Goal: Task Accomplishment & Management: Manage account settings

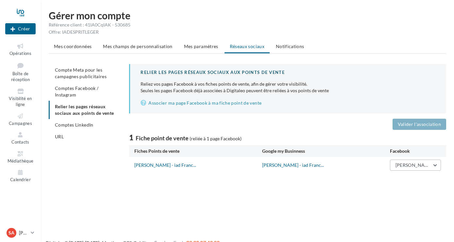
click at [421, 166] on span "[PERSON_NAME] Iad France" at bounding box center [426, 165] width 61 height 6
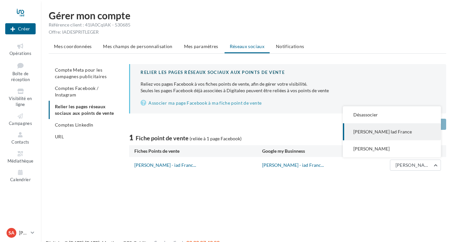
click at [389, 134] on span "Sylvie Allibe Iad France" at bounding box center [383, 132] width 59 height 6
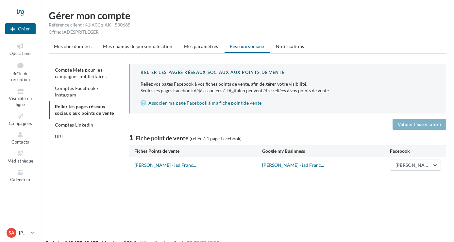
click at [198, 102] on link "Associer ma page Facebook à ma fiche point de vente" at bounding box center [288, 103] width 295 height 8
click at [85, 96] on li "Comptes Facebook / Instagram" at bounding box center [86, 91] width 75 height 18
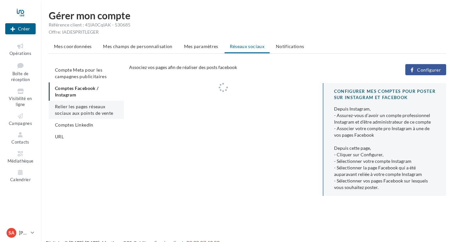
click at [83, 110] on li "Relier les pages réseaux sociaux aux points de vente" at bounding box center [86, 110] width 75 height 18
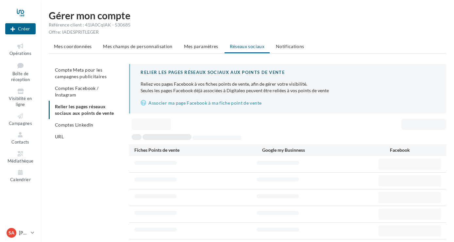
click at [77, 113] on ul "Compte Meta pour les campagnes publicitaires Comptes Facebook / Instagram Relie…" at bounding box center [86, 103] width 75 height 78
click at [72, 70] on span "Compte Meta pour les campagnes publicitaires" at bounding box center [81, 73] width 52 height 12
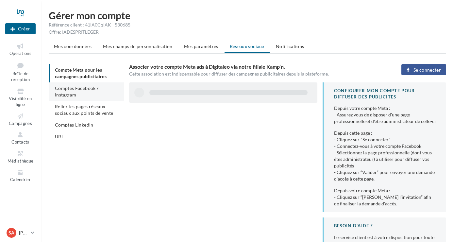
click at [92, 92] on li "Comptes Facebook / Instagram" at bounding box center [86, 91] width 75 height 18
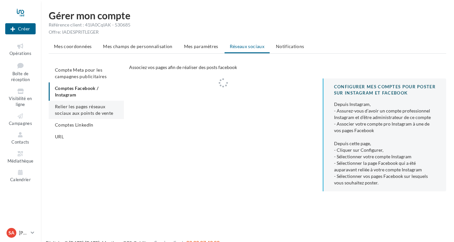
click at [93, 111] on span "Relier les pages réseaux sociaux aux points de vente" at bounding box center [84, 110] width 58 height 12
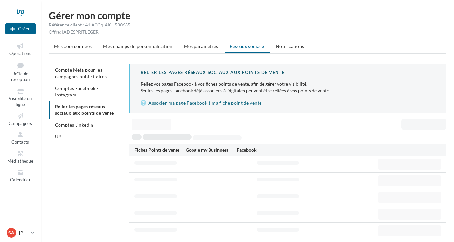
click at [243, 102] on link "Associer ma page Facebook à ma fiche point de vente" at bounding box center [288, 103] width 295 height 8
click at [64, 73] on span "Compte Meta pour les campagnes publicitaires" at bounding box center [81, 73] width 52 height 12
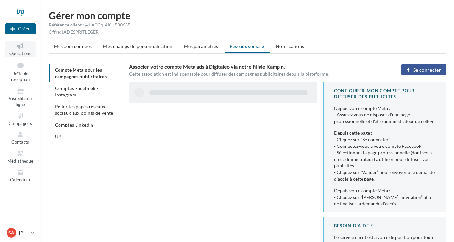
click at [18, 48] on icon at bounding box center [20, 47] width 26 height 8
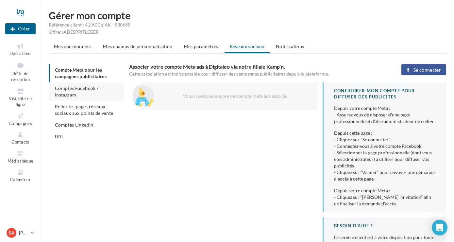
click at [72, 93] on span "Comptes Facebook / Instagram" at bounding box center [76, 91] width 43 height 12
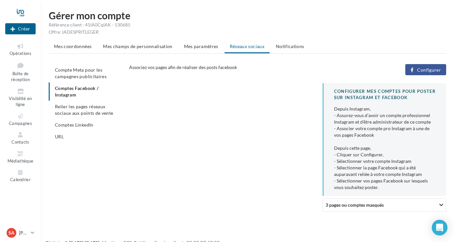
scroll to position [10, 0]
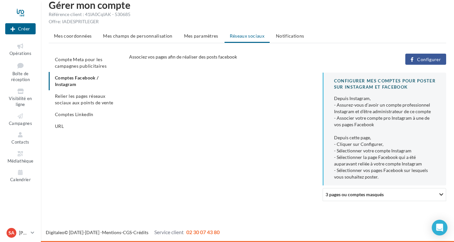
click at [443, 196] on div at bounding box center [442, 194] width 4 height 3
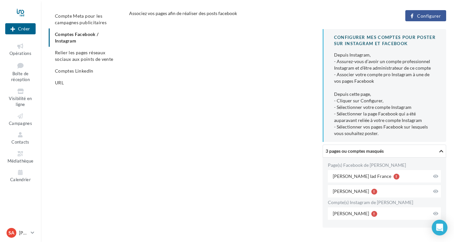
scroll to position [74, 0]
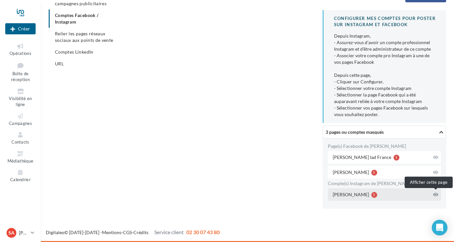
click at [435, 193] on icon at bounding box center [435, 194] width 5 height 5
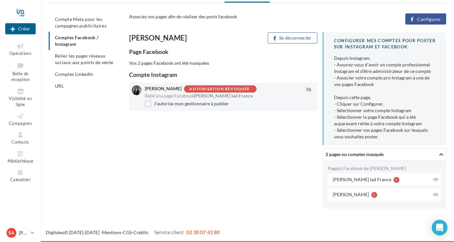
scroll to position [51, 0]
click at [309, 89] on icon "button" at bounding box center [309, 89] width 6 height 5
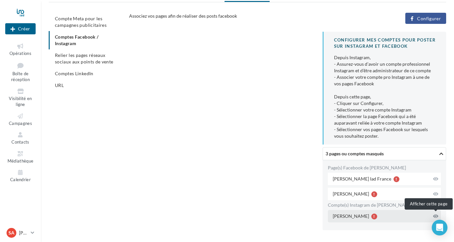
click at [439, 215] on button at bounding box center [436, 216] width 8 height 8
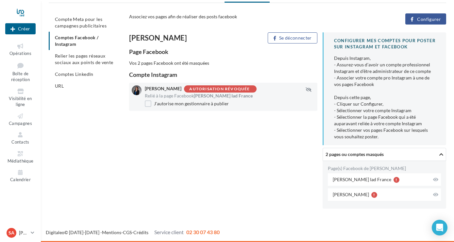
click at [246, 90] on div "Autorisation révoquée" at bounding box center [219, 89] width 61 height 4
click at [84, 64] on span "Relier les pages réseaux sociaux aux points de vente" at bounding box center [84, 59] width 58 height 12
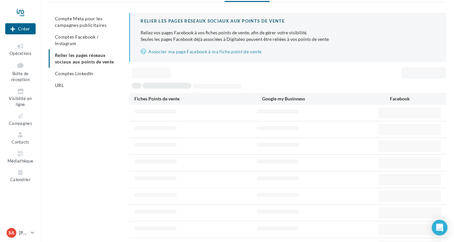
scroll to position [10, 0]
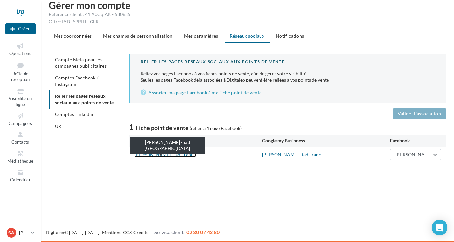
click at [163, 157] on link "Sylvie ALLIBE - iad Franc..." at bounding box center [165, 155] width 62 height 6
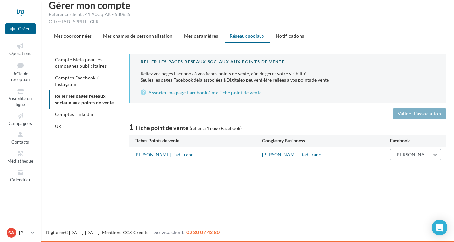
click at [406, 153] on span "Sylvie Allibe Iad France" at bounding box center [426, 155] width 61 height 6
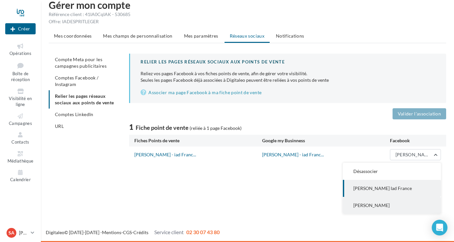
click at [390, 204] on span "sylvie_allibe_iad_france" at bounding box center [372, 205] width 36 height 6
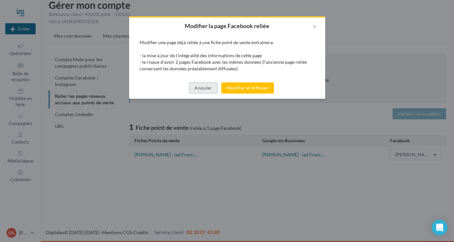
click at [206, 88] on button "Annuler" at bounding box center [203, 87] width 28 height 11
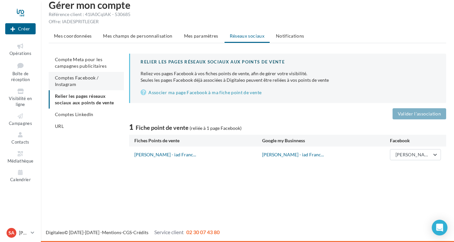
click at [82, 83] on li "Comptes Facebook / Instagram" at bounding box center [86, 81] width 75 height 18
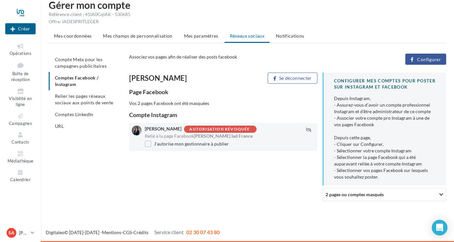
click at [442, 194] on div at bounding box center [442, 194] width 4 height 3
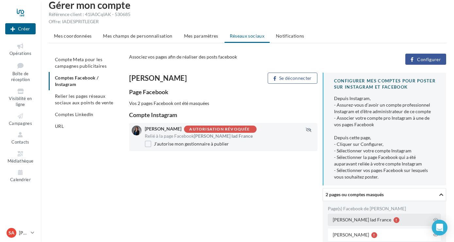
click at [365, 224] on div "[PERSON_NAME] Iad France" at bounding box center [384, 220] width 113 height 12
click at [435, 219] on icon at bounding box center [435, 219] width 5 height 5
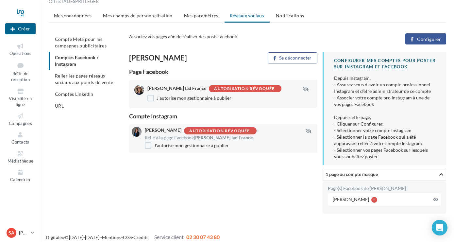
scroll to position [36, 0]
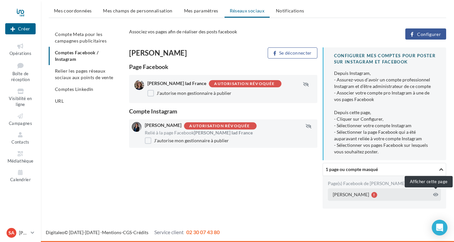
click at [435, 197] on button at bounding box center [436, 195] width 8 height 8
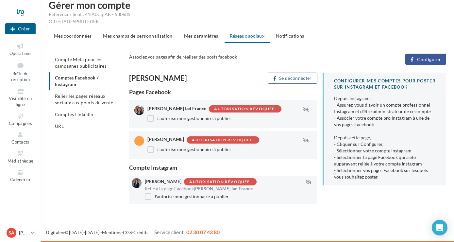
scroll to position [10, 0]
click at [151, 150] on label "J'autorise mon gestionnaire à publier" at bounding box center [190, 149] width 84 height 7
click at [298, 79] on button "Se déconnecter" at bounding box center [292, 78] width 49 height 11
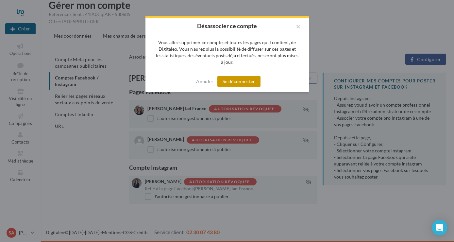
click at [240, 78] on button "Se déconnecter" at bounding box center [238, 81] width 43 height 11
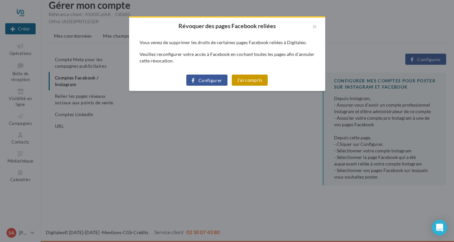
click at [247, 79] on button "J'ai compris" at bounding box center [250, 80] width 36 height 11
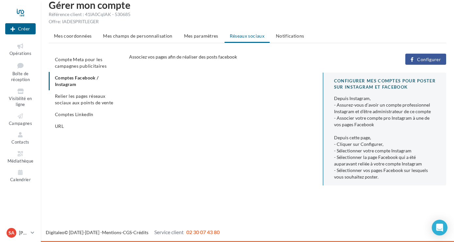
click at [435, 62] on span "Configurer" at bounding box center [429, 59] width 24 height 5
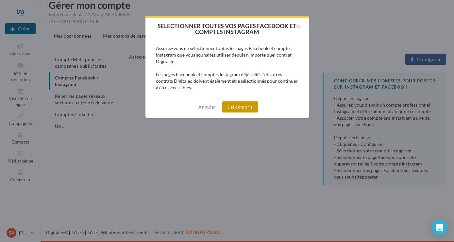
click at [248, 109] on button "J'ai compris" at bounding box center [240, 106] width 36 height 11
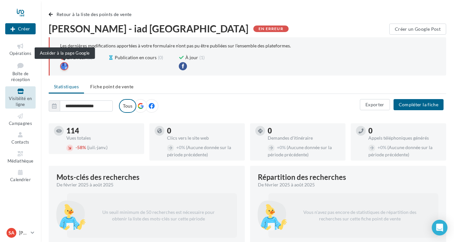
click at [64, 67] on div at bounding box center [64, 66] width 8 height 8
click at [119, 87] on span "Fiche point de vente" at bounding box center [111, 87] width 43 height 6
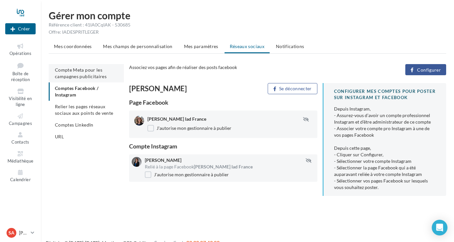
click at [91, 78] on span "Compte Meta pour les campagnes publicitaires" at bounding box center [81, 73] width 52 height 12
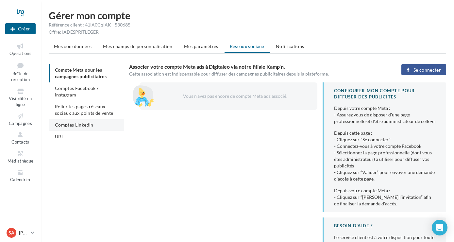
click at [73, 123] on span "Comptes LinkedIn" at bounding box center [74, 125] width 39 height 6
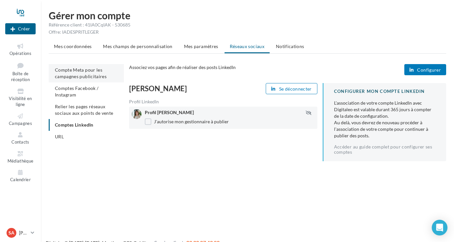
click at [90, 74] on span "Compte Meta pour les campagnes publicitaires" at bounding box center [81, 73] width 52 height 12
